Goal: Information Seeking & Learning: Learn about a topic

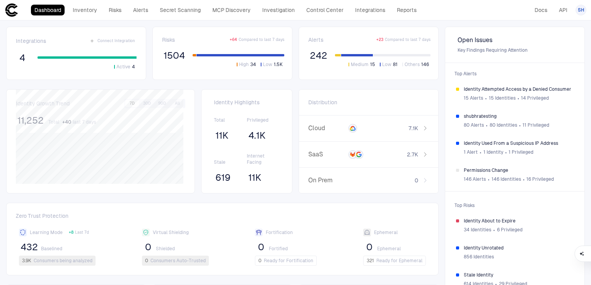
drag, startPoint x: 580, startPoint y: 9, endPoint x: 567, endPoint y: 13, distance: 13.3
click at [580, 9] on span "SH" at bounding box center [581, 10] width 7 height 6
click at [540, 12] on div at bounding box center [295, 142] width 591 height 285
click at [540, 9] on link "Docs" at bounding box center [541, 10] width 20 height 11
click at [92, 10] on link "Inventory" at bounding box center [84, 10] width 31 height 11
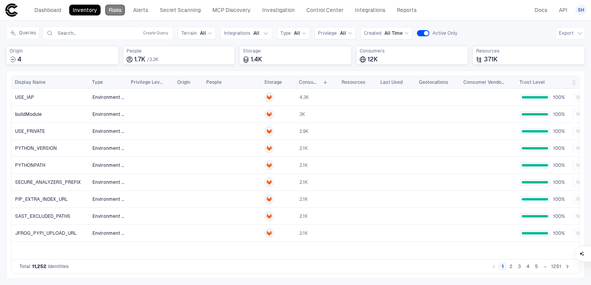
click at [112, 9] on link "Risks" at bounding box center [115, 10] width 20 height 11
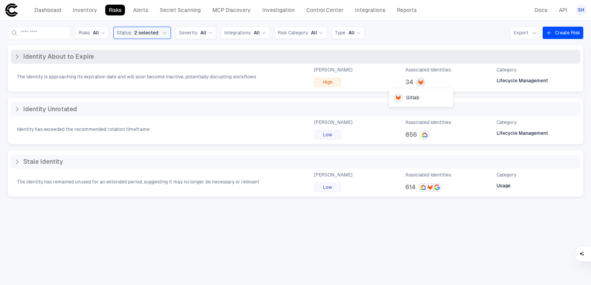
click at [420, 83] on icon at bounding box center [419, 83] width 2 height 3
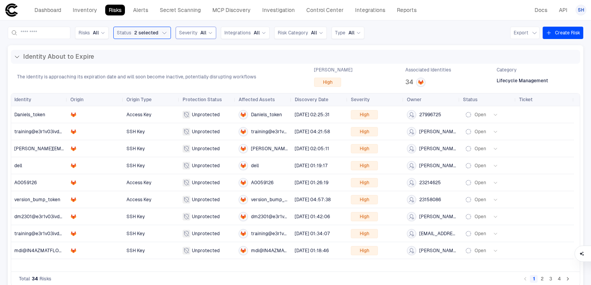
click at [197, 35] on span "Severity" at bounding box center [188, 33] width 18 height 6
click at [258, 47] on div "Identity About to Expire The identity is approaching its expiration date and wi…" at bounding box center [295, 68] width 575 height 46
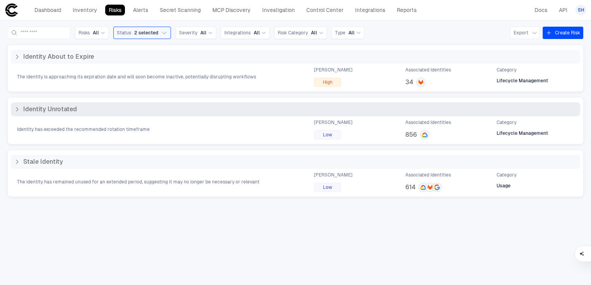
click at [413, 135] on span "856" at bounding box center [411, 135] width 12 height 8
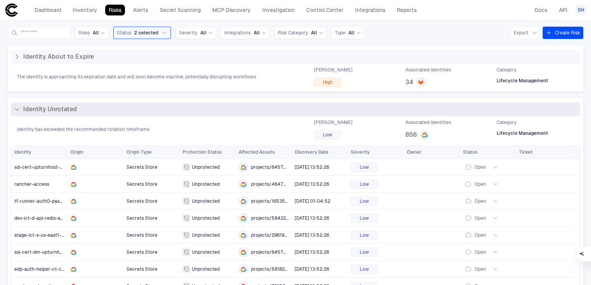
click at [417, 124] on span "Associated Identities" at bounding box center [428, 122] width 46 height 6
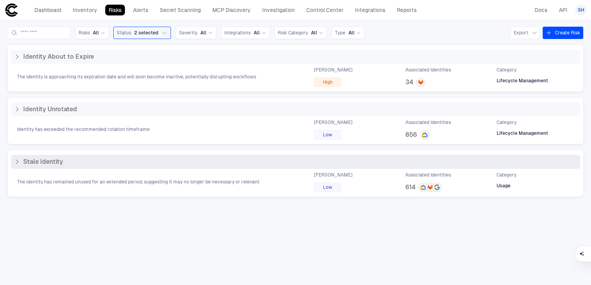
click at [411, 188] on span "614" at bounding box center [410, 188] width 10 height 8
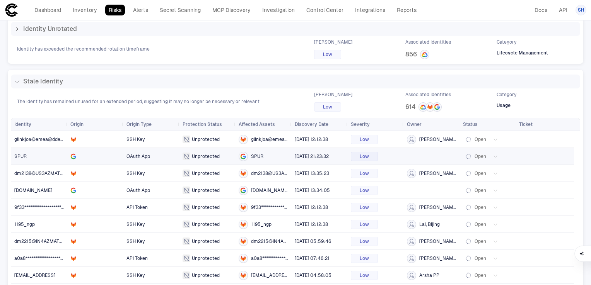
scroll to position [115, 0]
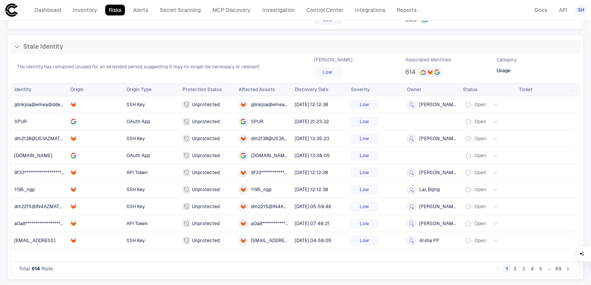
click at [528, 271] on button "4" at bounding box center [532, 269] width 8 height 8
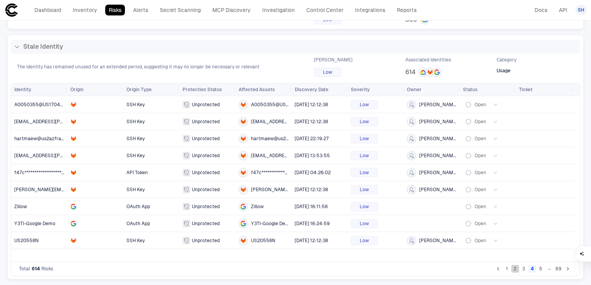
click at [511, 269] on button "2" at bounding box center [515, 269] width 8 height 8
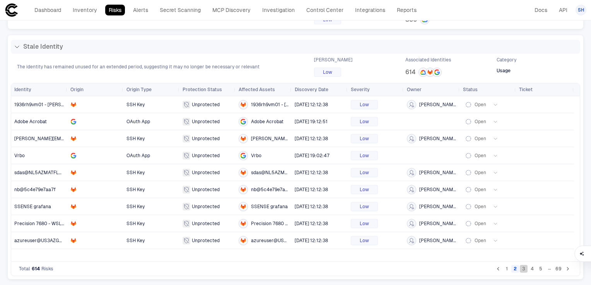
click at [520, 269] on button "3" at bounding box center [524, 269] width 8 height 8
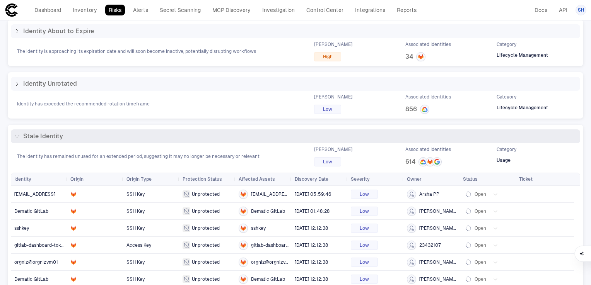
scroll to position [0, 0]
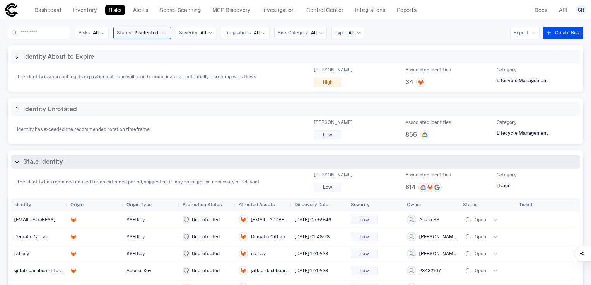
click at [17, 160] on icon at bounding box center [17, 162] width 6 height 6
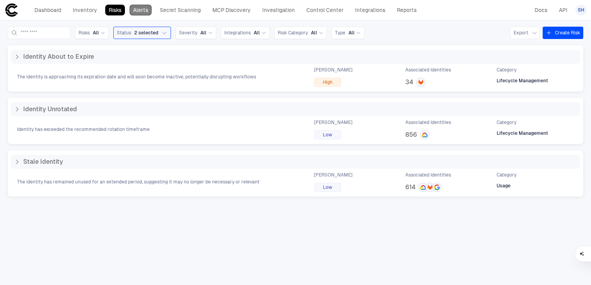
click at [145, 14] on link "Alerts" at bounding box center [141, 10] width 22 height 11
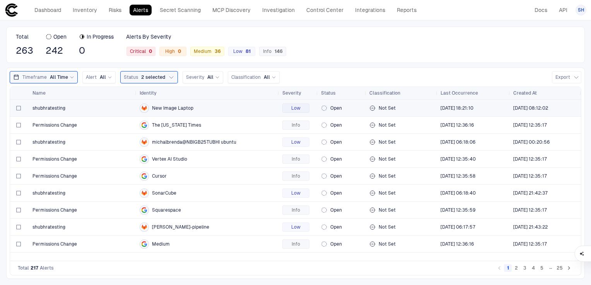
click at [173, 107] on span "New Image Laptop" at bounding box center [172, 108] width 41 height 6
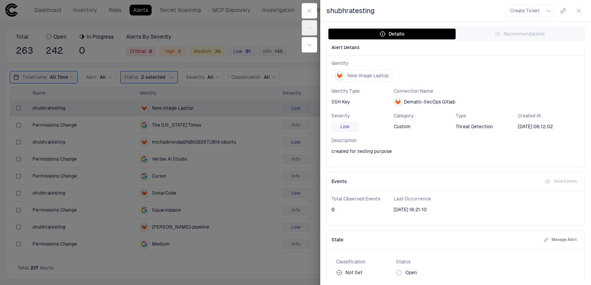
scroll to position [12, 0]
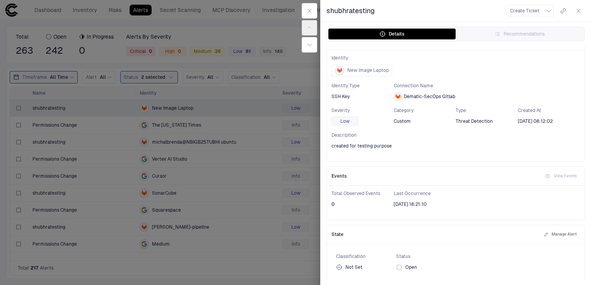
click at [578, 10] on icon "button" at bounding box center [578, 11] width 6 height 6
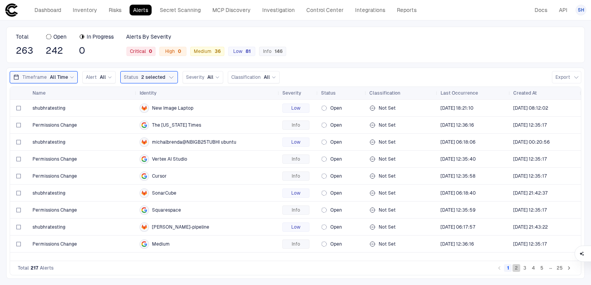
click at [516, 271] on button "2" at bounding box center [516, 268] width 8 height 8
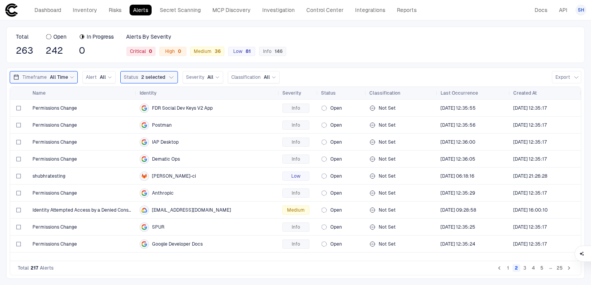
click at [526, 269] on button "3" at bounding box center [525, 268] width 8 height 8
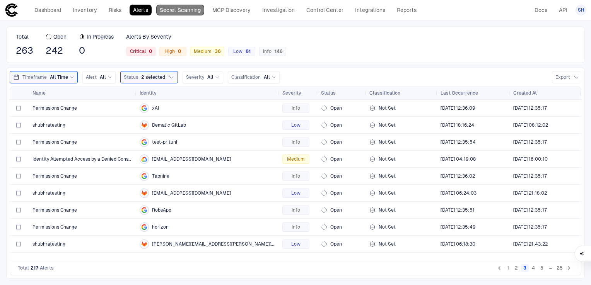
click at [188, 9] on link "Secret Scanning" at bounding box center [180, 10] width 48 height 11
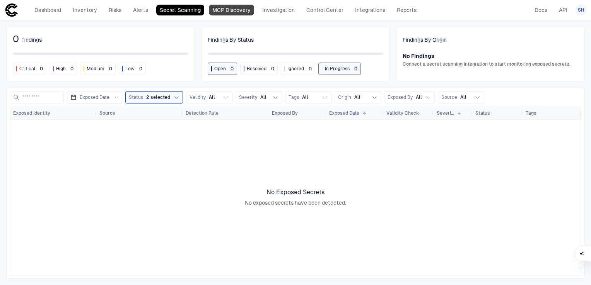
click at [224, 10] on link "MCP Discovery" at bounding box center [231, 10] width 45 height 11
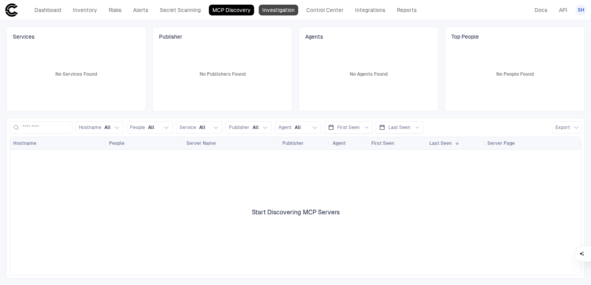
click at [271, 8] on link "Investigation" at bounding box center [278, 10] width 39 height 11
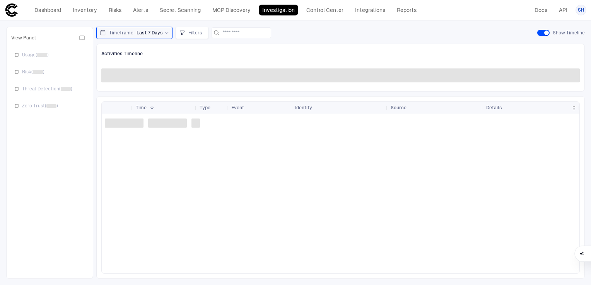
click at [251, 179] on div at bounding box center [340, 193] width 477 height 159
click at [315, 13] on link "Control Center" at bounding box center [325, 10] width 44 height 11
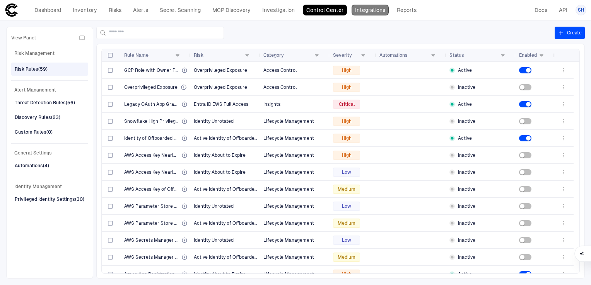
click at [364, 10] on link "Integrations" at bounding box center [369, 10] width 37 height 11
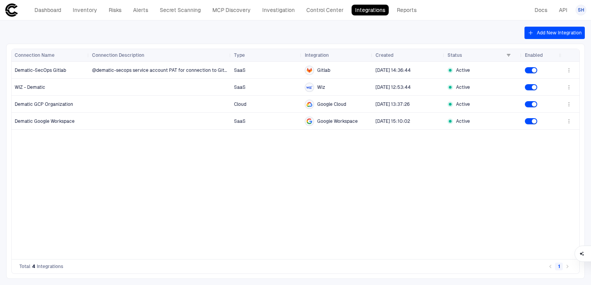
click at [261, 225] on div "@dematic-secops service account PAT for connection to GitLab expires: [DATE] Sa…" at bounding box center [324, 161] width 471 height 198
click at [405, 11] on link "Reports" at bounding box center [406, 10] width 27 height 11
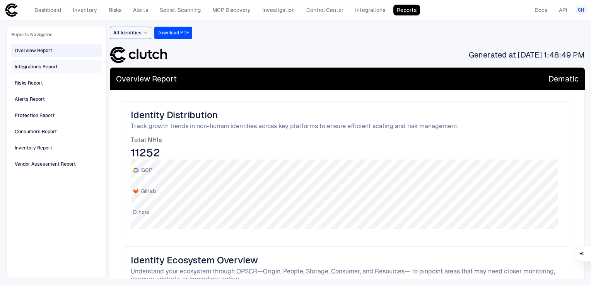
click at [26, 68] on div "Integrations Report" at bounding box center [36, 66] width 43 height 7
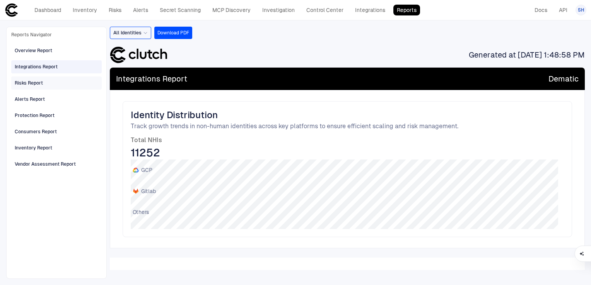
click at [27, 85] on div "Risks Report" at bounding box center [29, 83] width 28 height 7
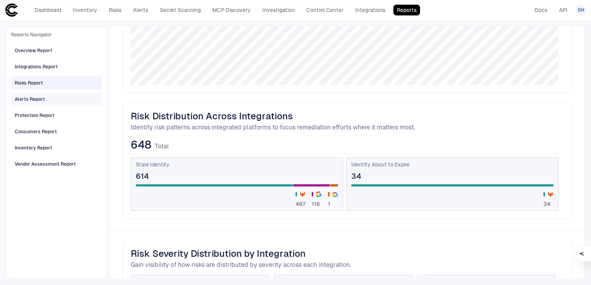
click at [38, 97] on div "Alerts Report" at bounding box center [30, 99] width 30 height 7
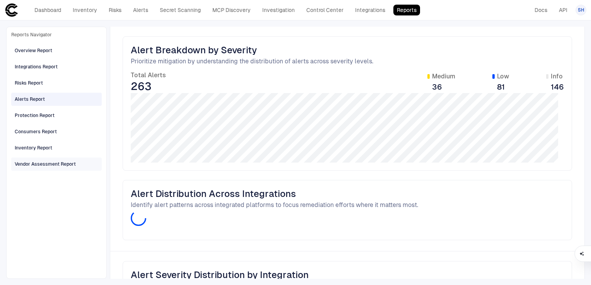
scroll to position [143, 0]
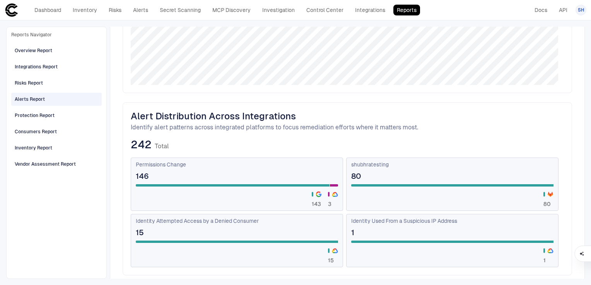
click at [10, 9] on icon at bounding box center [12, 10] width 14 height 14
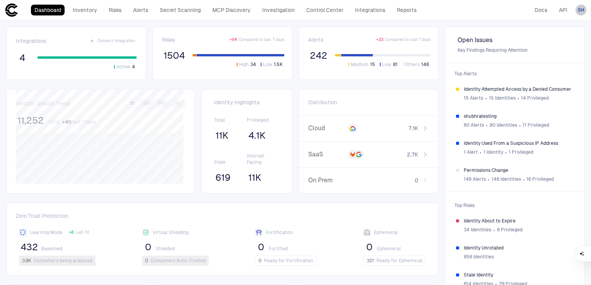
click at [581, 8] on span "SH" at bounding box center [581, 10] width 7 height 6
click at [510, 11] on div at bounding box center [295, 142] width 591 height 285
click at [10, 9] on icon at bounding box center [12, 10] width 14 height 14
click at [579, 12] on span "SH" at bounding box center [581, 10] width 7 height 6
click at [495, 15] on div at bounding box center [295, 142] width 591 height 285
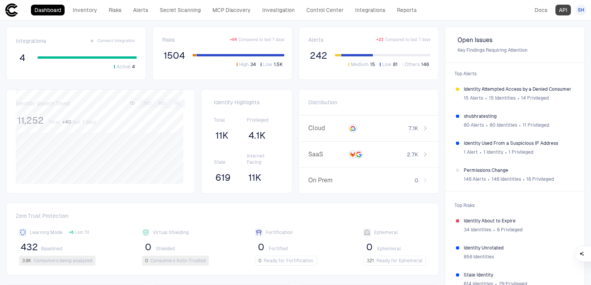
click at [561, 11] on link "API" at bounding box center [562, 10] width 15 height 11
click at [537, 11] on link "Docs" at bounding box center [541, 10] width 20 height 11
click at [578, 12] on span "SH" at bounding box center [581, 10] width 7 height 6
click at [527, 27] on ul "[PERSON_NAME] [PERSON_NAME][EMAIL_ADDRESS][PERSON_NAME][DOMAIN_NAME] Logout" at bounding box center [546, 38] width 77 height 41
click at [529, 34] on ul "[PERSON_NAME] [PERSON_NAME][EMAIL_ADDRESS][PERSON_NAME][DOMAIN_NAME] Logout" at bounding box center [546, 38] width 77 height 41
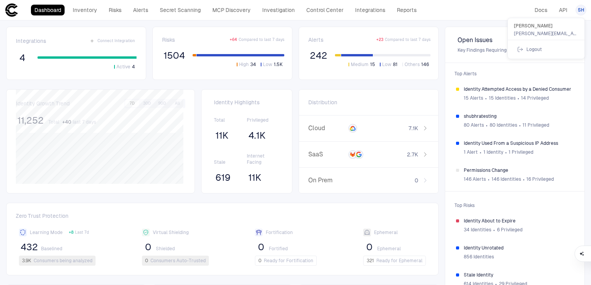
click at [547, 33] on ul "[PERSON_NAME] [PERSON_NAME][EMAIL_ADDRESS][PERSON_NAME][DOMAIN_NAME] Logout" at bounding box center [546, 38] width 77 height 41
drag, startPoint x: 547, startPoint y: 33, endPoint x: 490, endPoint y: 15, distance: 60.2
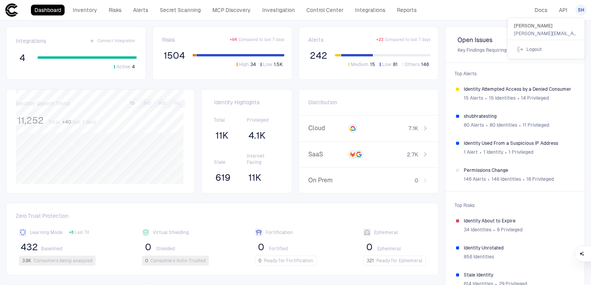
click at [490, 15] on div at bounding box center [295, 142] width 591 height 285
click at [580, 11] on span "SH" at bounding box center [581, 10] width 7 height 6
click at [11, 86] on div at bounding box center [295, 142] width 591 height 285
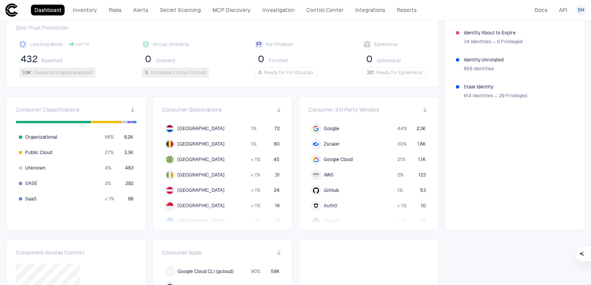
scroll to position [193, 0]
